Goal: Task Accomplishment & Management: Manage account settings

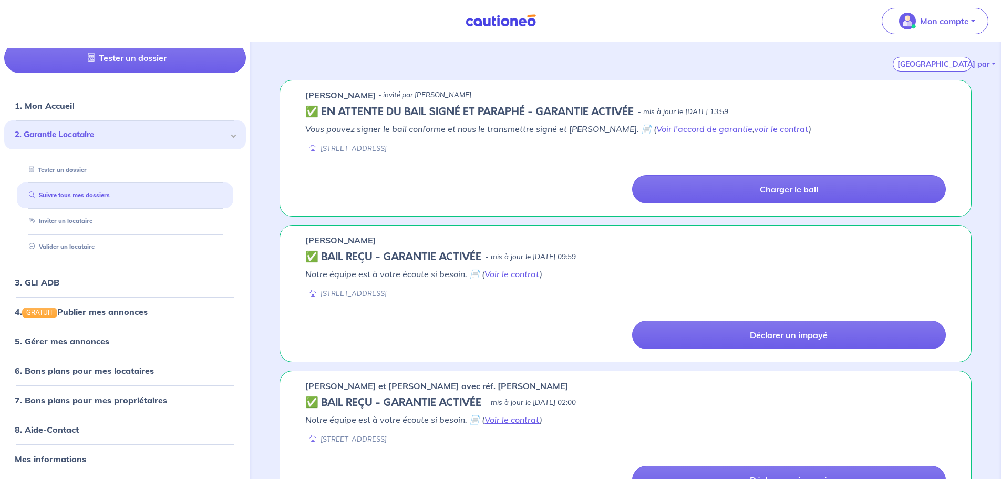
scroll to position [46, 0]
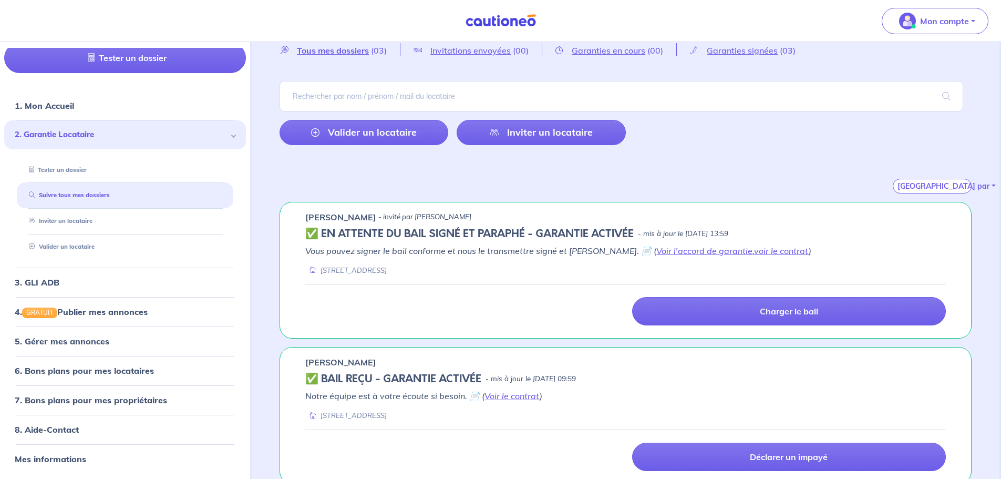
click at [379, 229] on h5 "✅️️️ EN ATTENTE DU BAIL SIGNÉ ET PARAPHÉ - GARANTIE ACTIVÉE" at bounding box center [469, 234] width 328 height 13
click at [69, 199] on link "Suivre tous mes dossiers" at bounding box center [67, 195] width 84 height 7
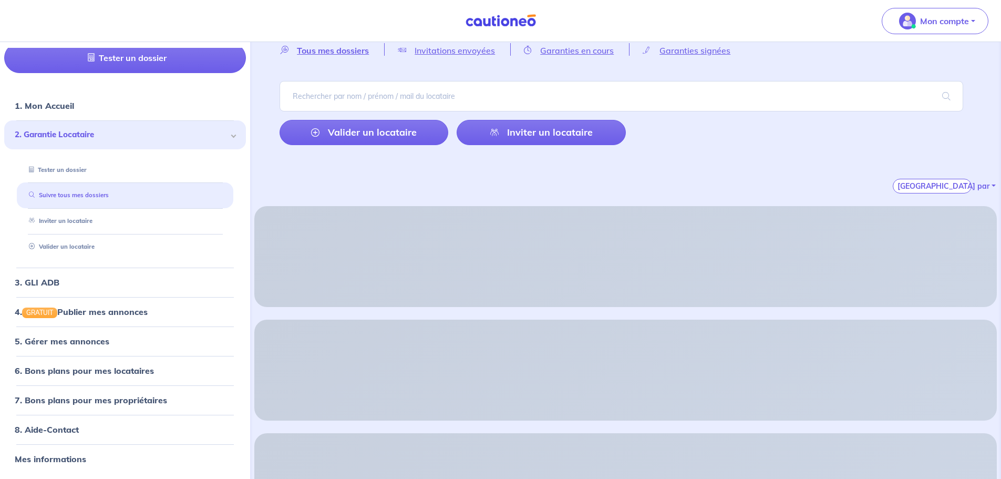
scroll to position [0, 0]
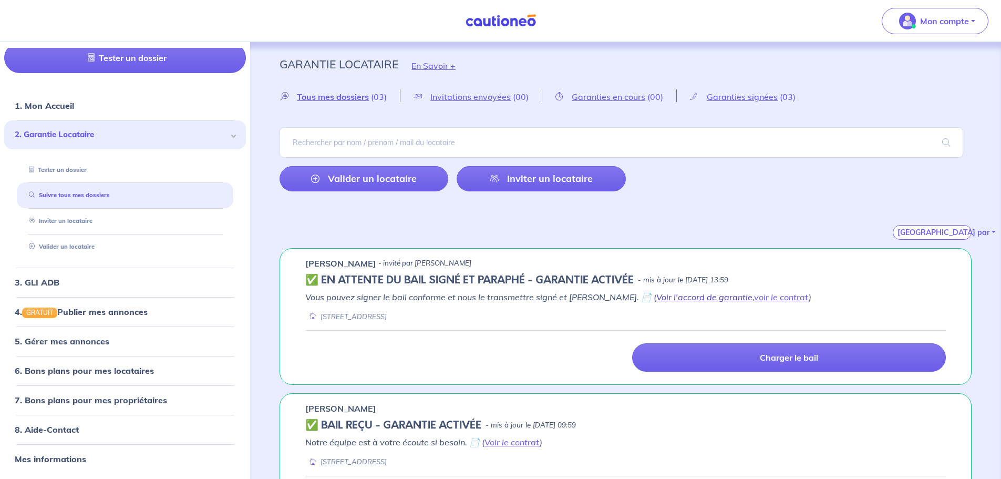
click at [656, 299] on link "Voir l'accord de garantie" at bounding box center [704, 297] width 96 height 11
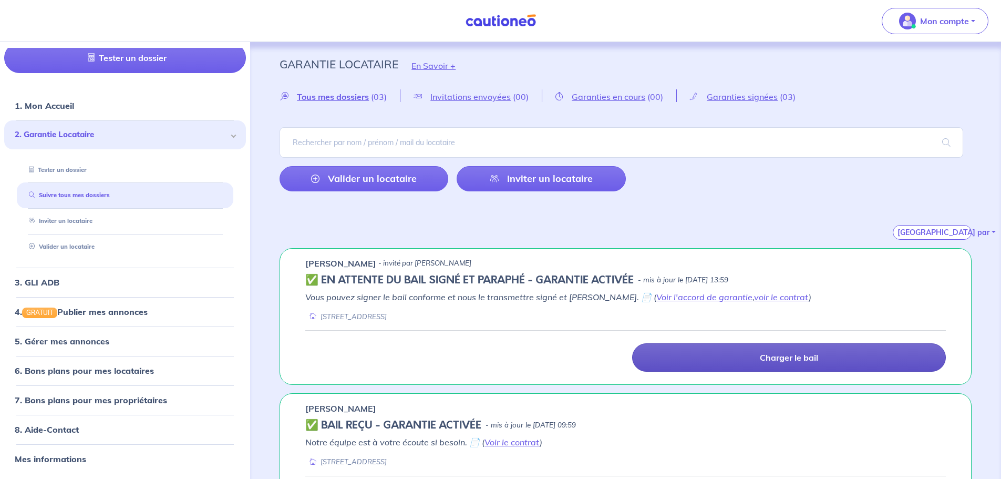
click at [773, 358] on p "Charger le bail" at bounding box center [789, 357] width 58 height 11
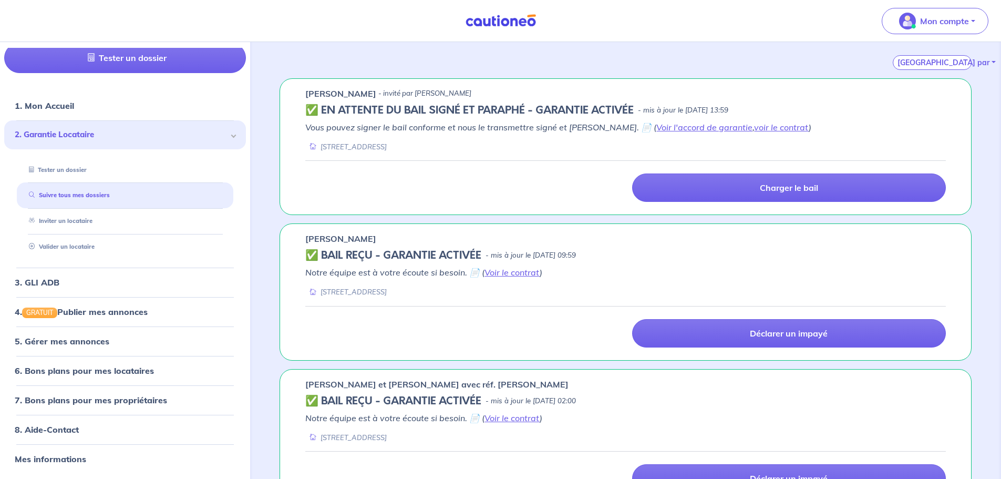
scroll to position [205, 0]
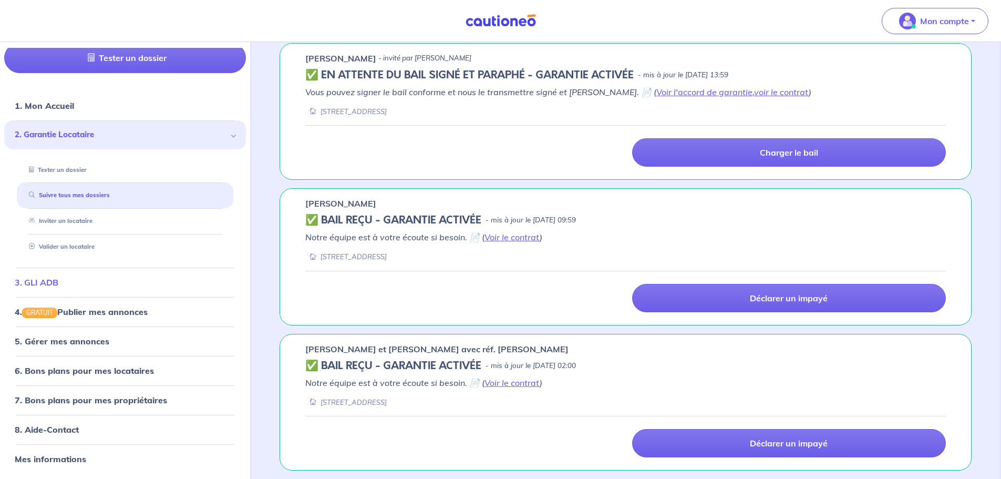
click at [34, 281] on link "3. GLI ADB" at bounding box center [37, 282] width 44 height 11
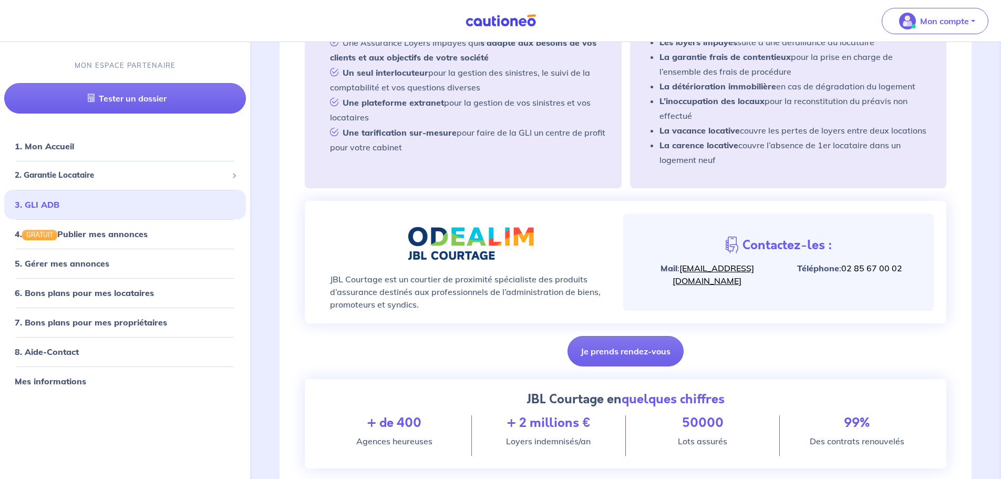
scroll to position [315, 0]
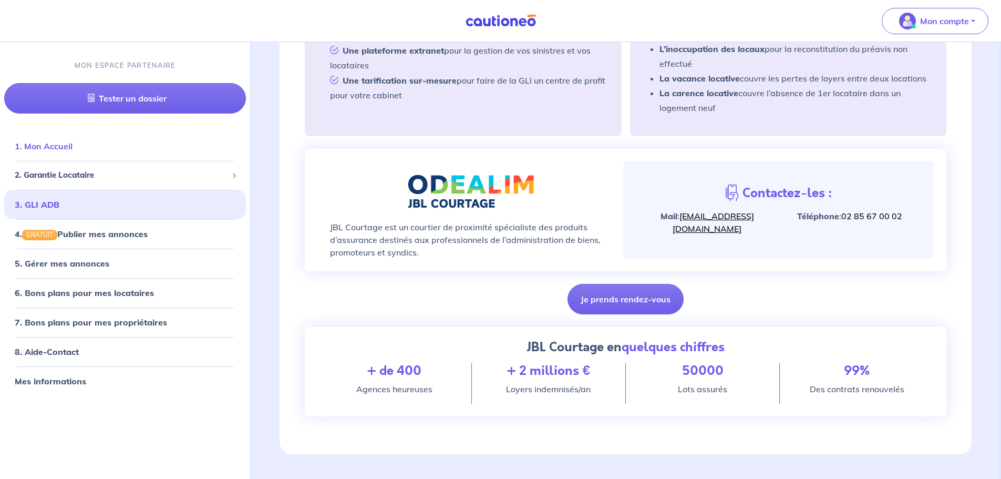
click at [50, 148] on link "1. Mon Accueil" at bounding box center [44, 146] width 58 height 11
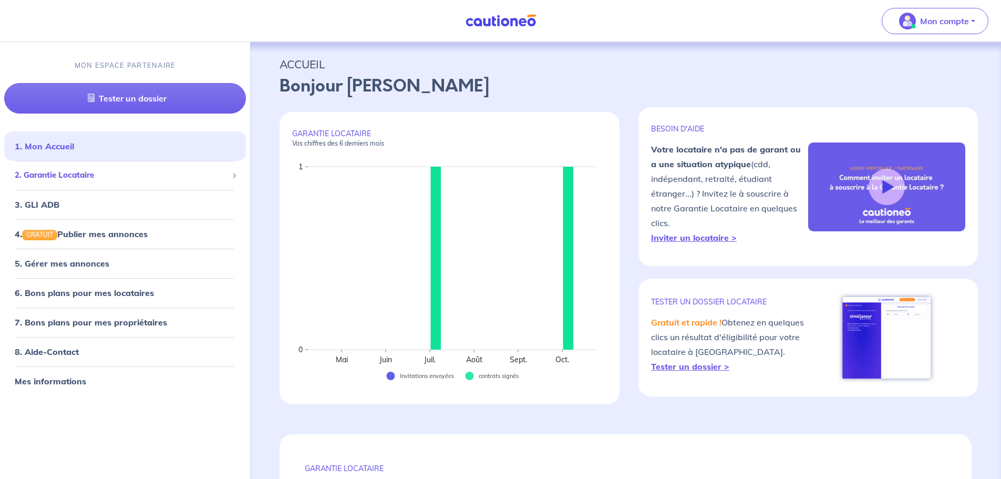
click at [66, 176] on span "2. Garantie Locataire" at bounding box center [121, 175] width 213 height 12
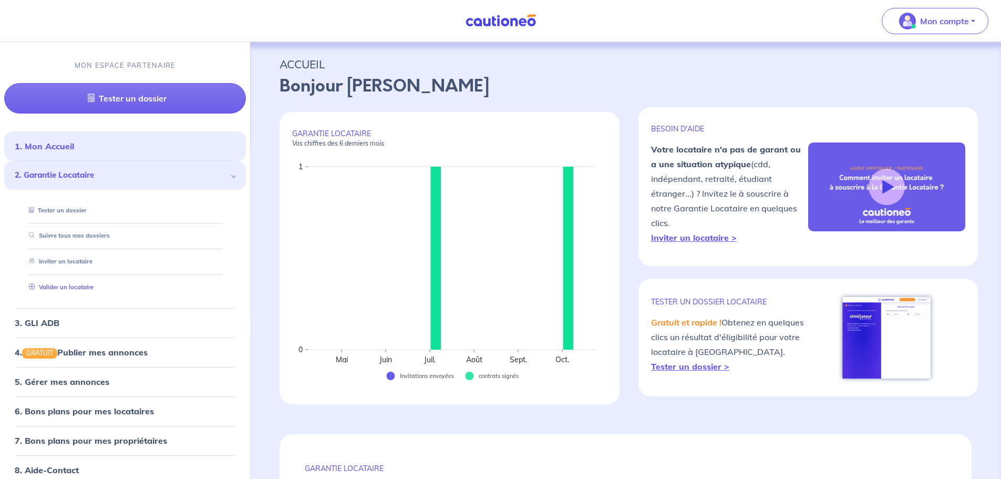
click at [32, 286] on link "Valider un locataire" at bounding box center [59, 286] width 69 height 7
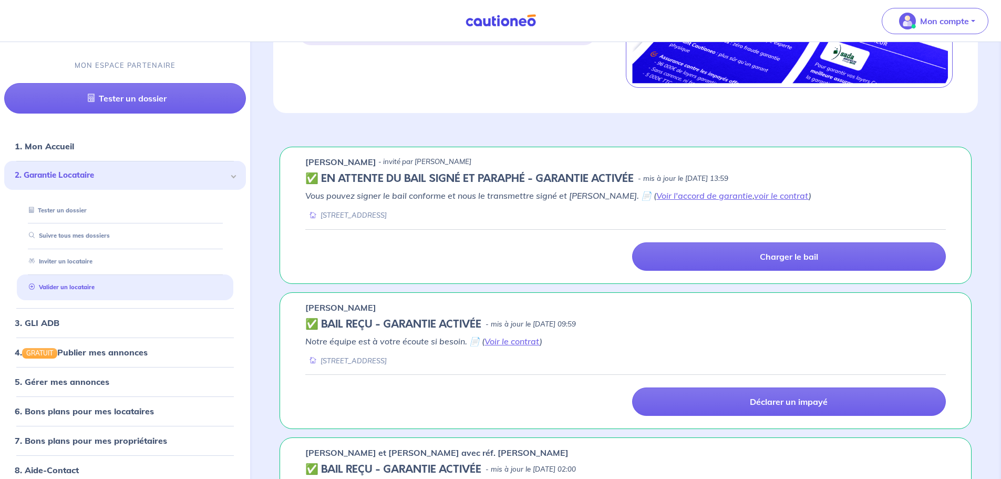
scroll to position [672, 0]
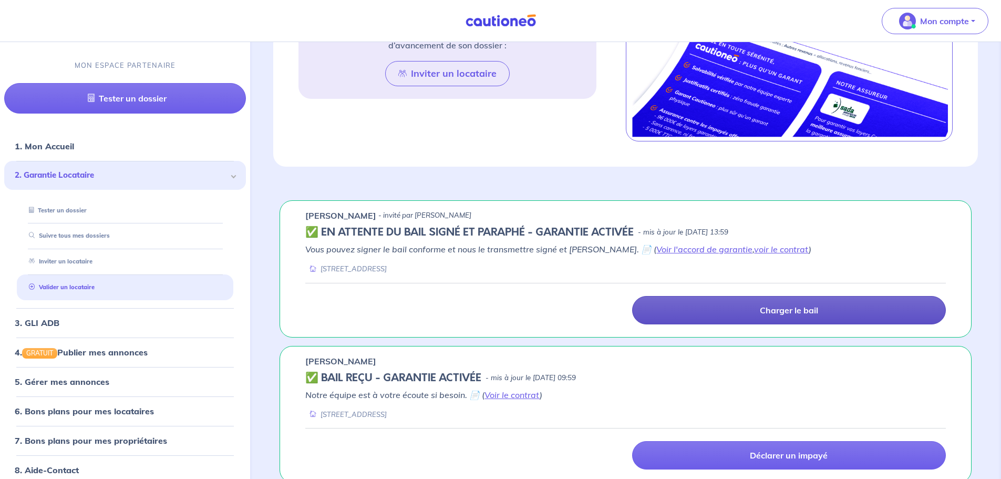
click at [767, 311] on p "Charger le bail" at bounding box center [789, 310] width 58 height 11
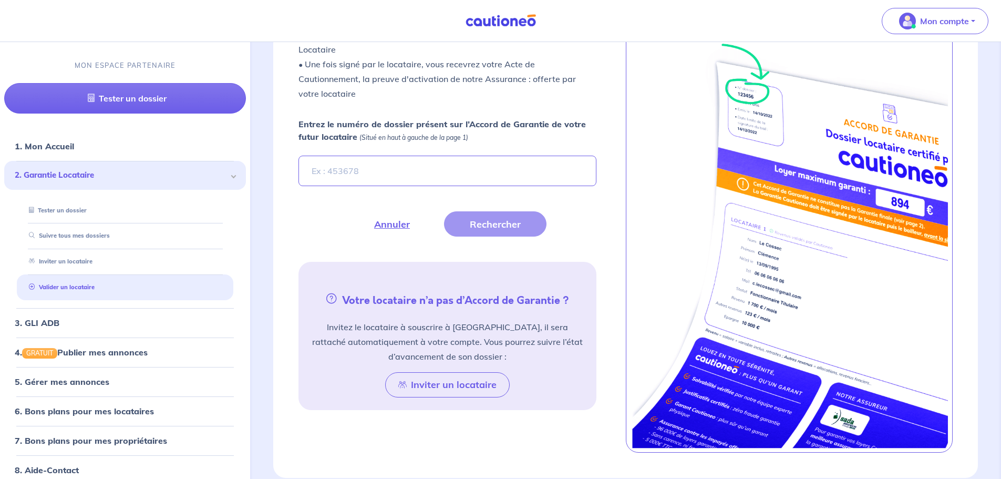
scroll to position [357, 0]
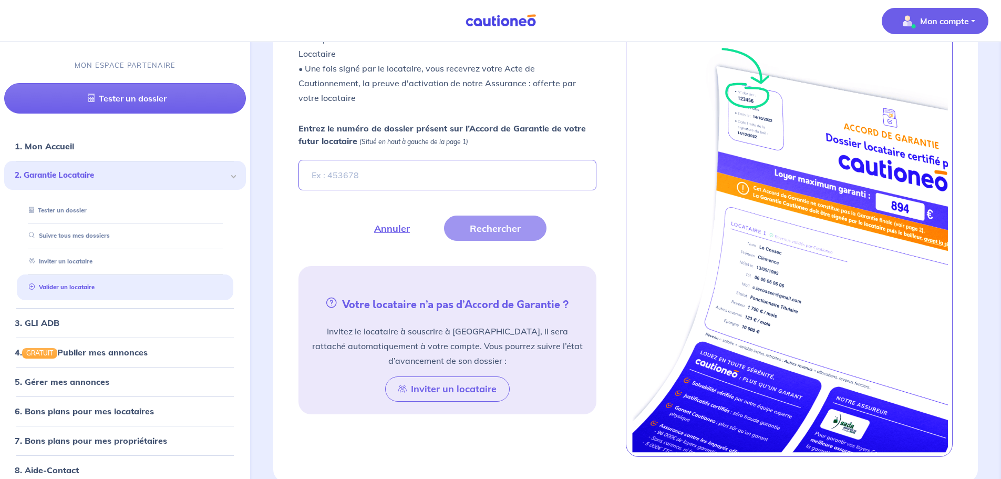
click at [941, 21] on p "Mon compte" at bounding box center [944, 21] width 49 height 13
click at [72, 238] on link "Suivre tous mes dossiers" at bounding box center [67, 235] width 84 height 7
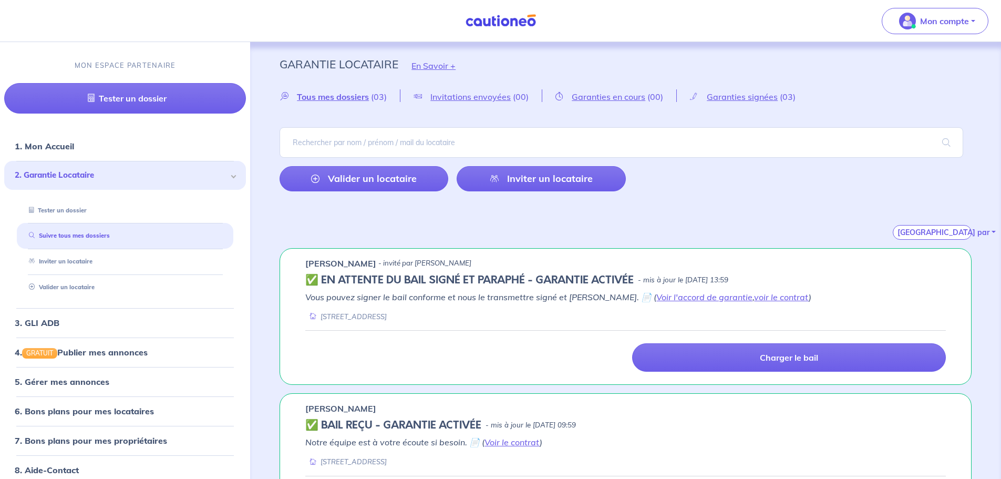
drag, startPoint x: 306, startPoint y: 262, endPoint x: 387, endPoint y: 260, distance: 81.0
click at [376, 260] on p "[PERSON_NAME]" at bounding box center [340, 263] width 71 height 13
copy p "[PERSON_NAME]"
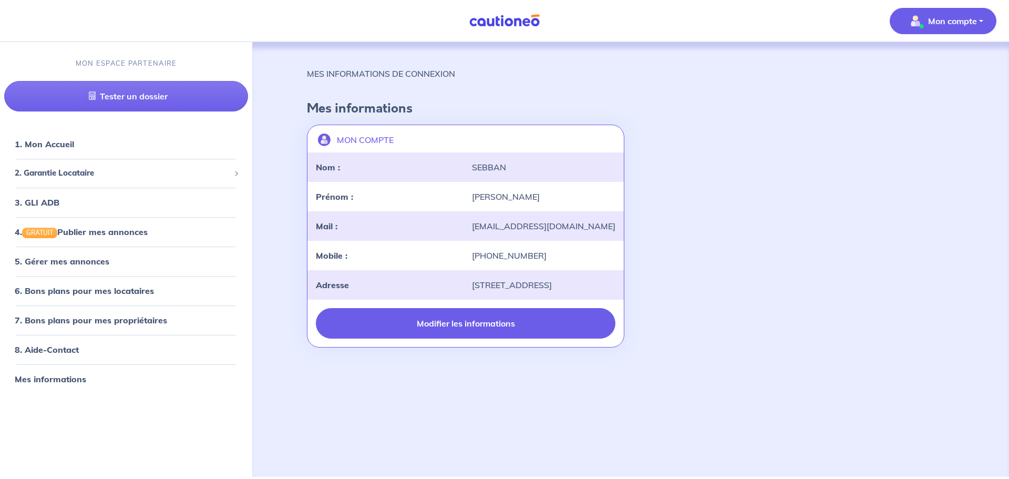
click at [477, 325] on button "Modifier les informations" at bounding box center [466, 323] width 300 height 30
select select "FR"
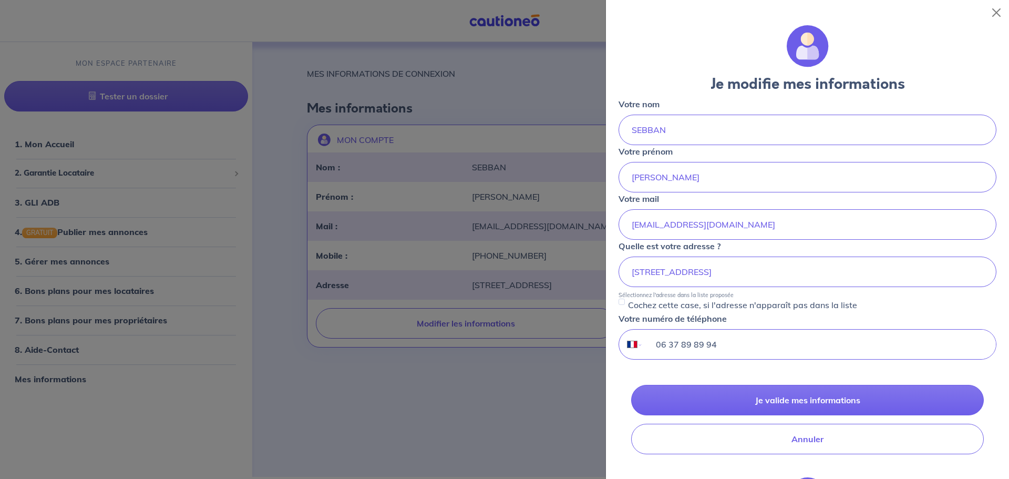
drag, startPoint x: 729, startPoint y: 341, endPoint x: 628, endPoint y: 343, distance: 102.0
click at [628, 343] on div "International Afghanistan Afrique du Sud Albanie Algérie Allemagne Andorre Ang…" at bounding box center [808, 344] width 378 height 30
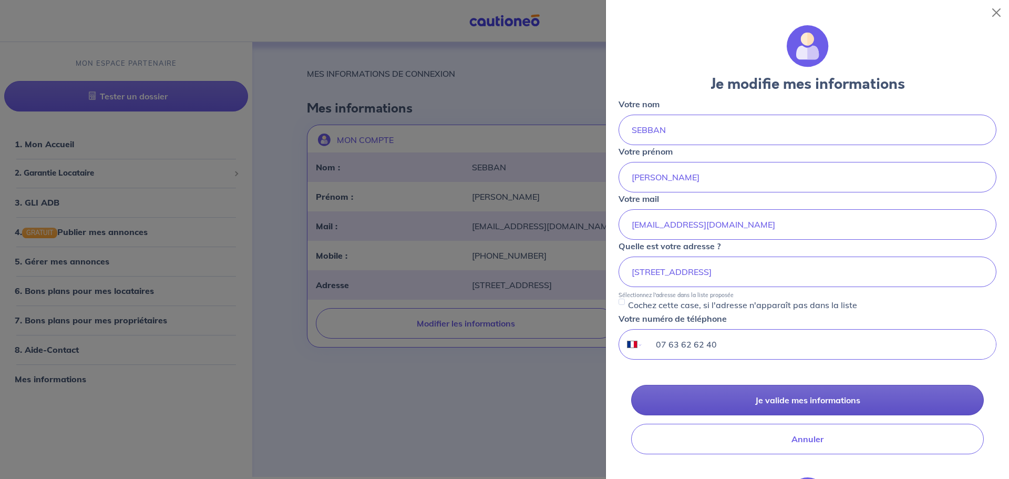
type input "07 63 62 62 40"
click at [799, 402] on button "Je valide mes informations" at bounding box center [807, 400] width 353 height 30
